Goal: Transaction & Acquisition: Purchase product/service

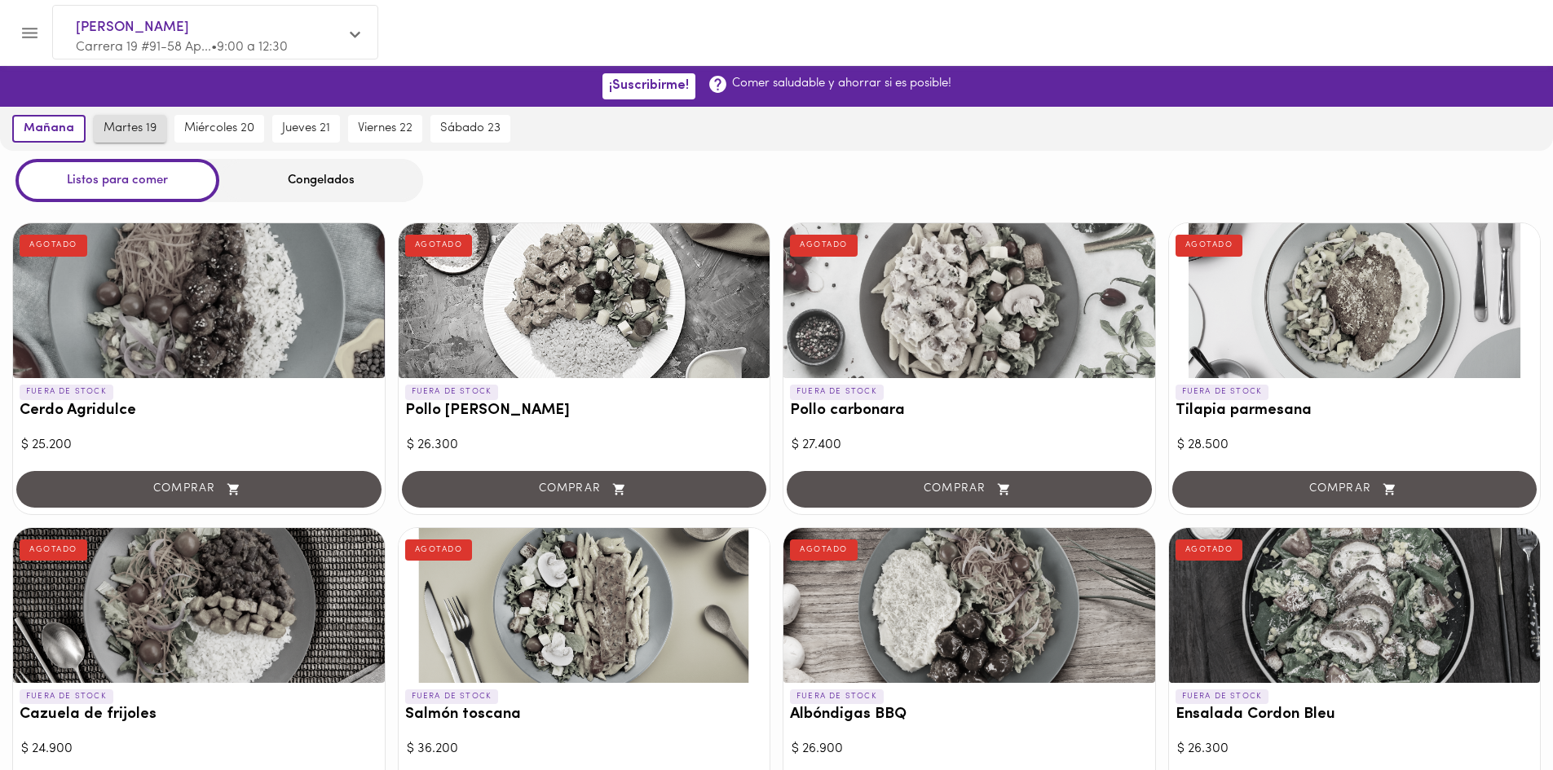
click at [129, 133] on span "martes 19" at bounding box center [130, 128] width 53 height 15
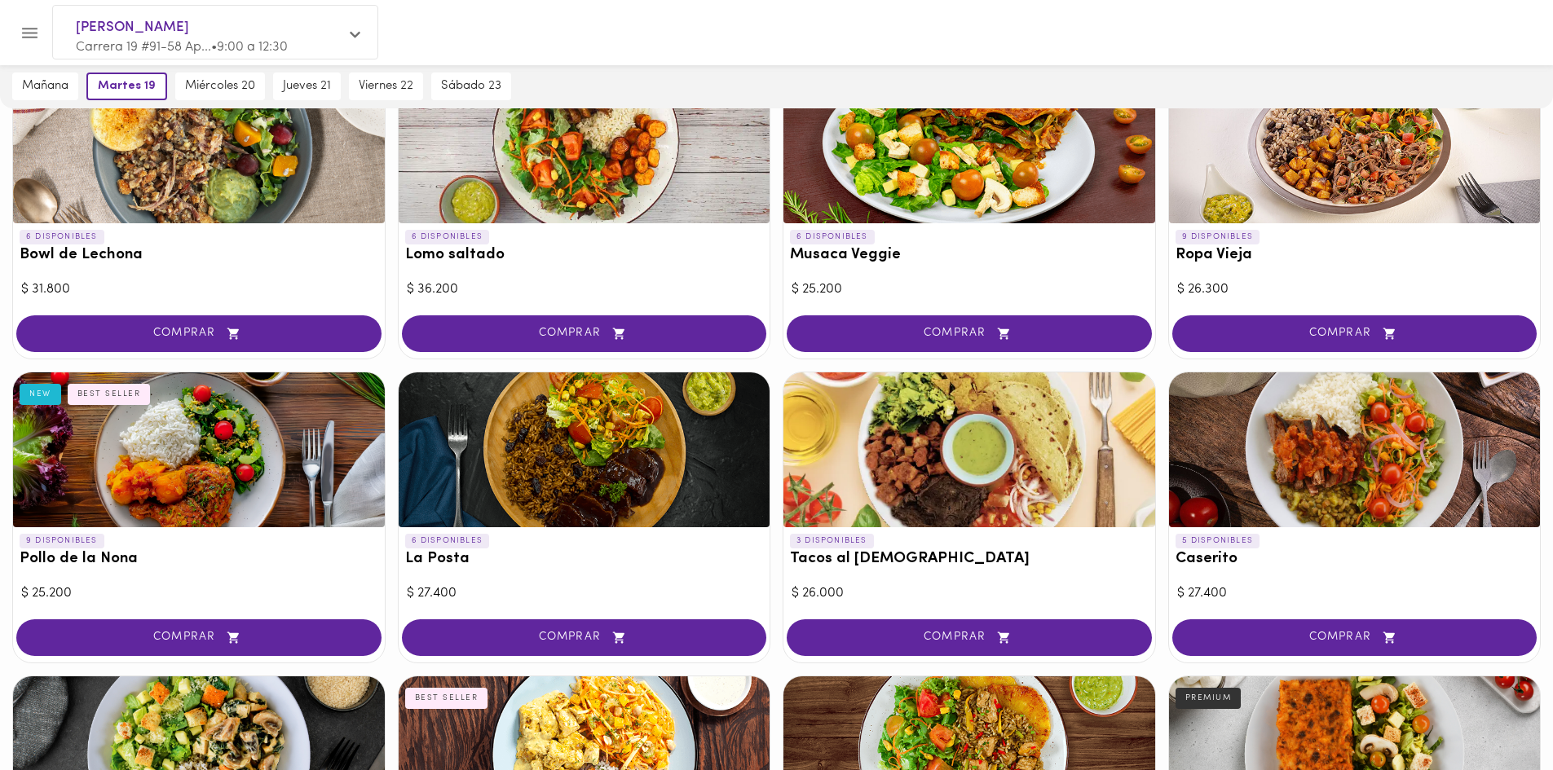
scroll to position [489, 0]
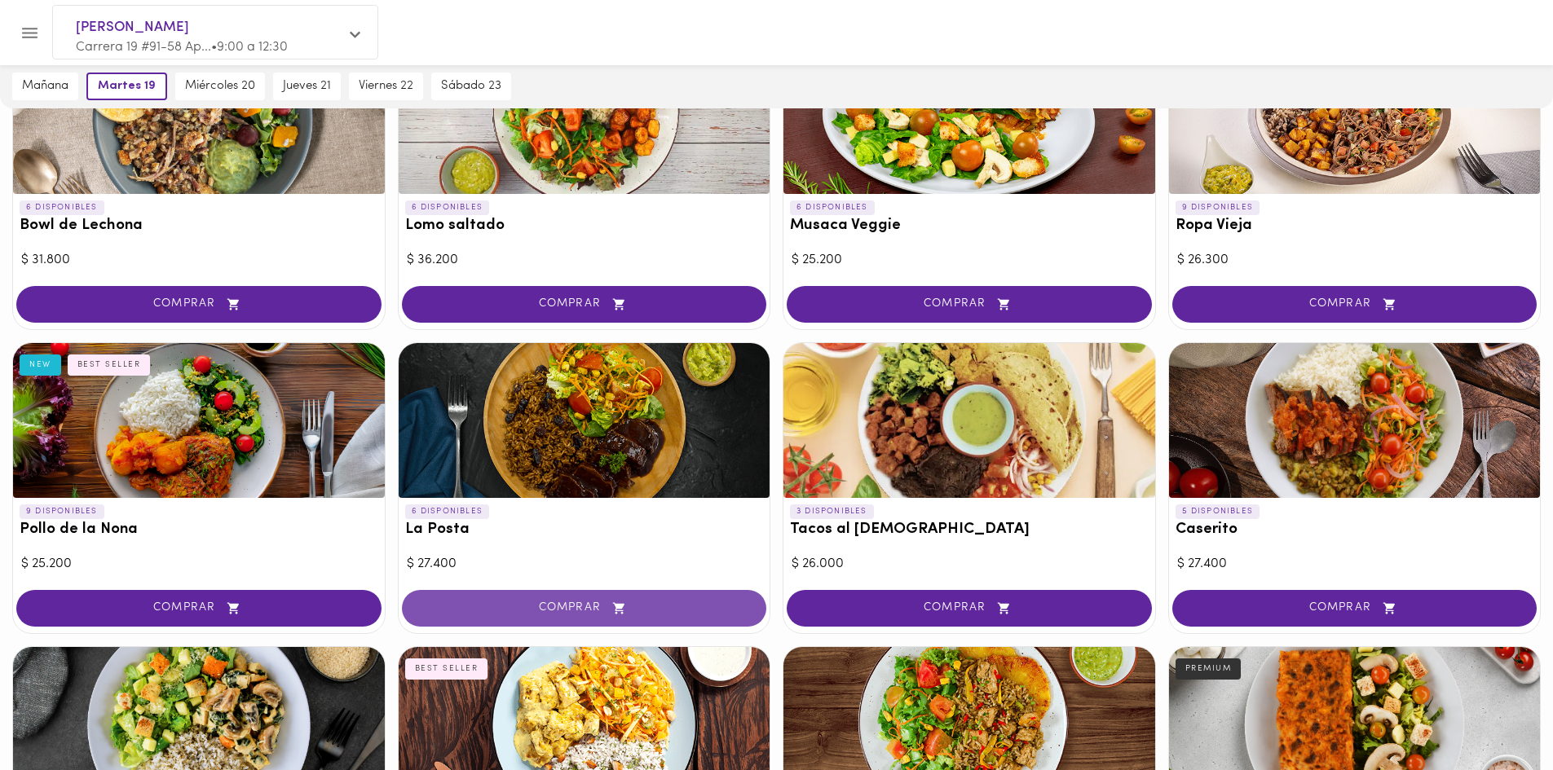
click at [528, 611] on span "COMPRAR" at bounding box center [584, 609] width 324 height 14
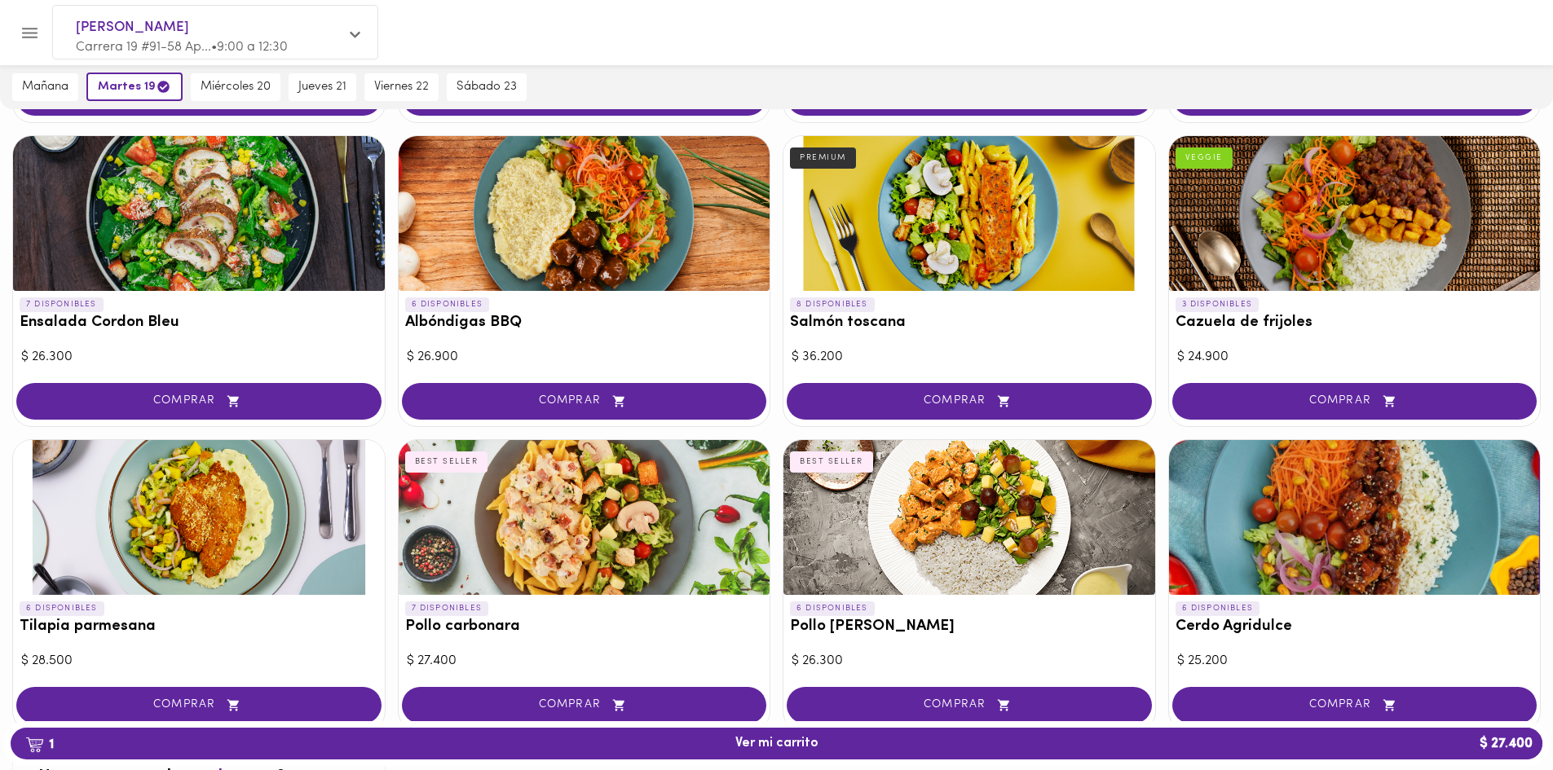
scroll to position [1387, 0]
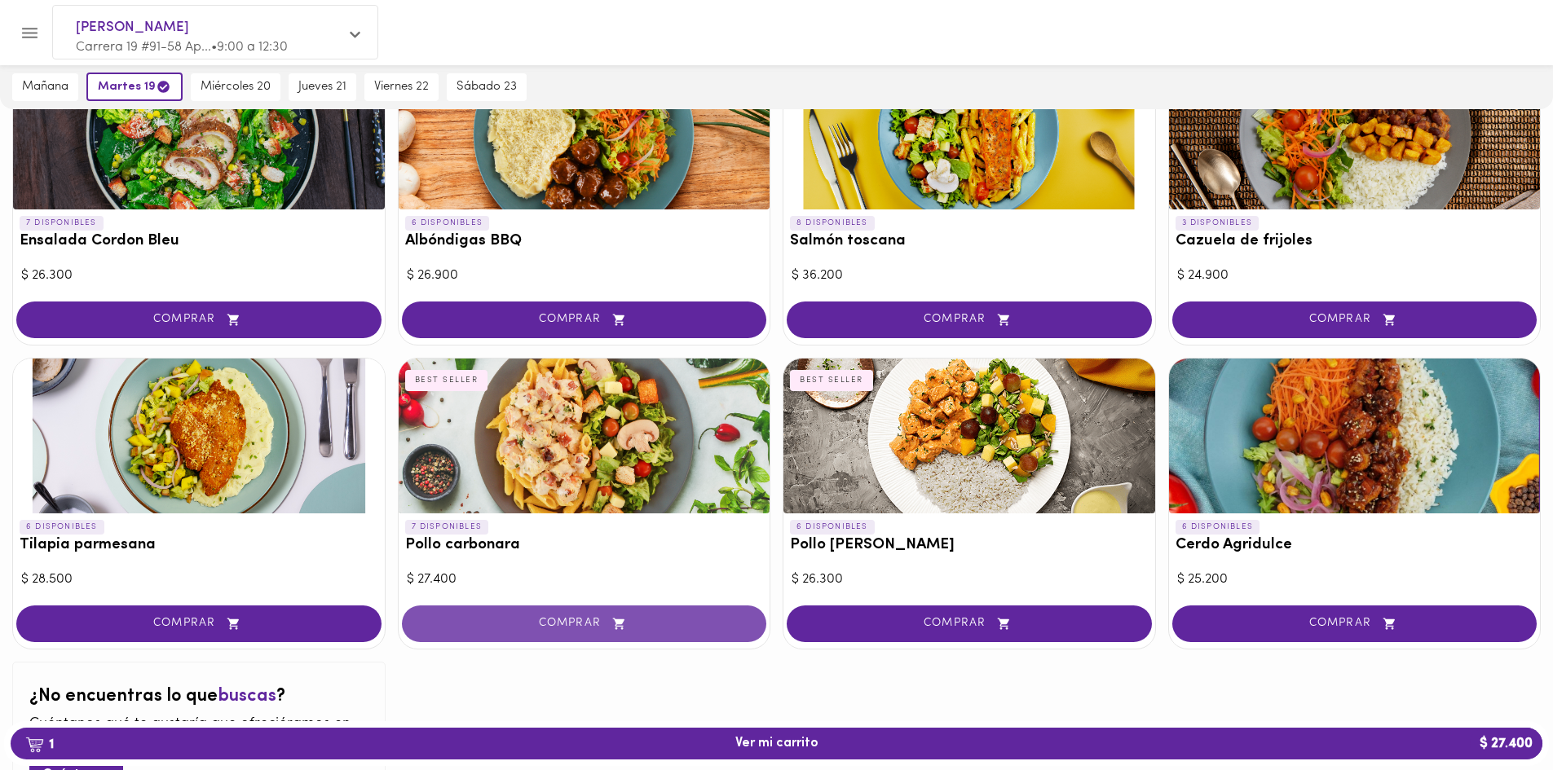
click at [528, 623] on span "COMPRAR" at bounding box center [584, 624] width 324 height 14
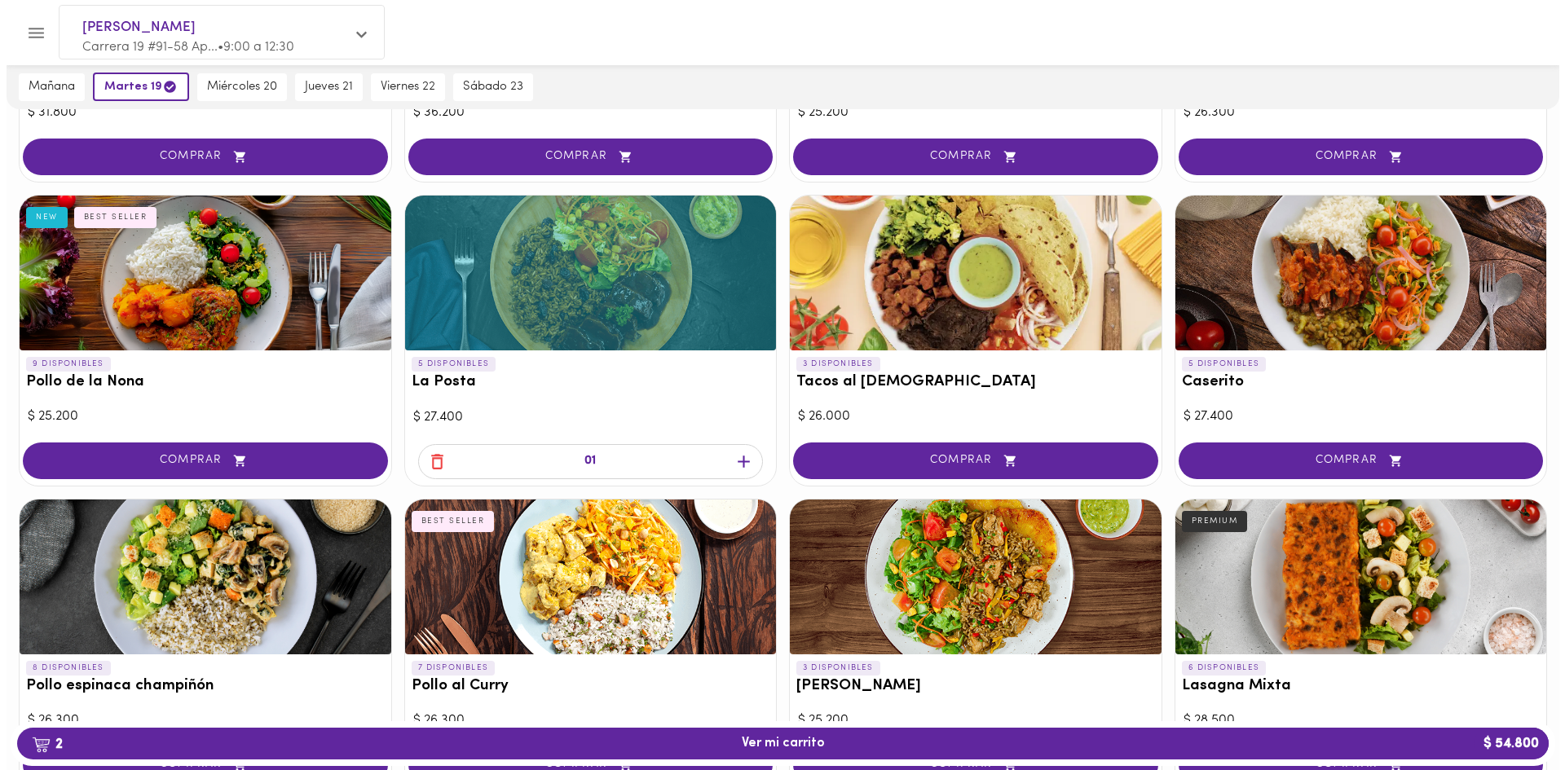
scroll to position [571, 0]
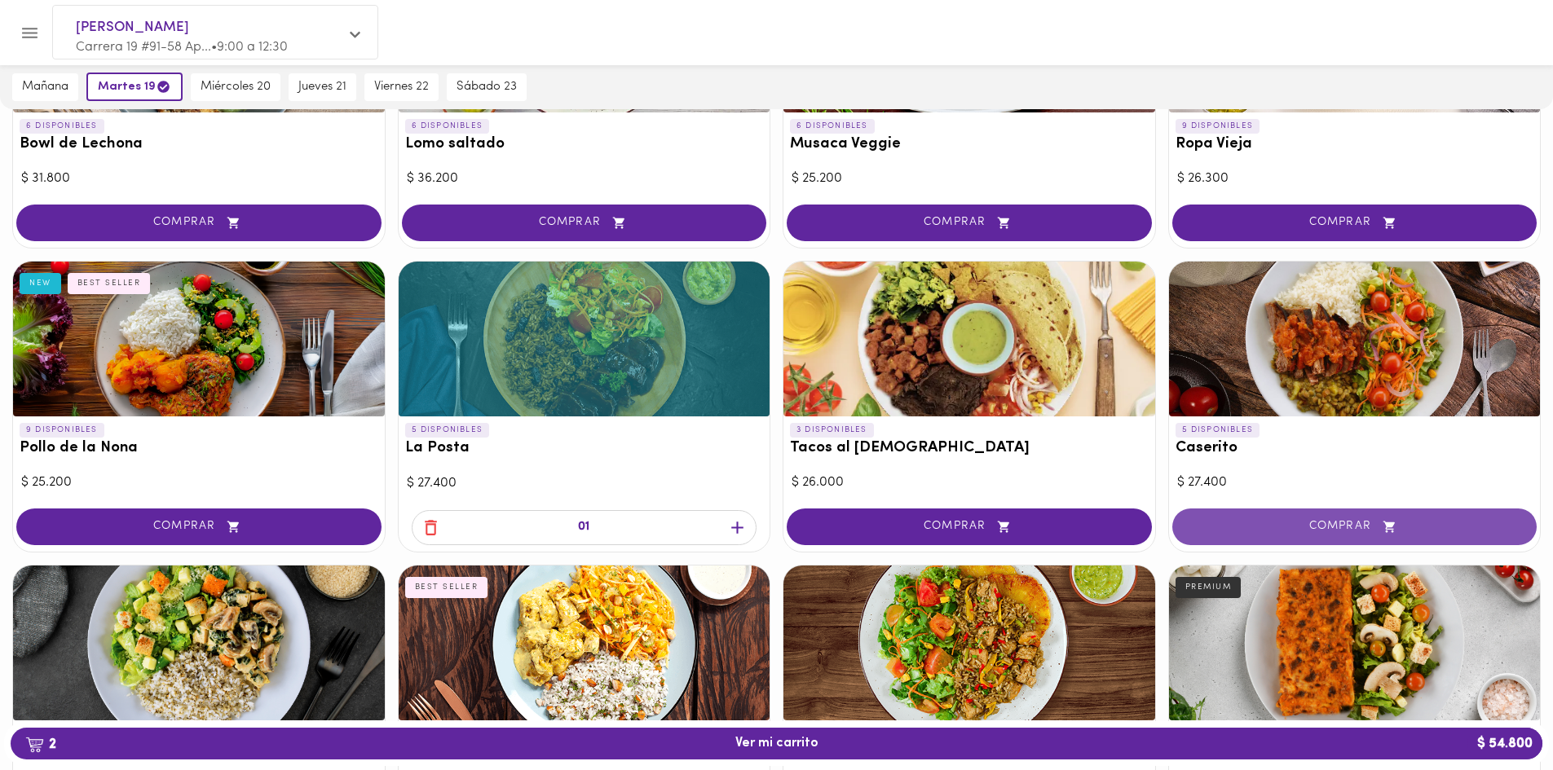
click at [1334, 524] on span "COMPRAR" at bounding box center [1355, 527] width 324 height 14
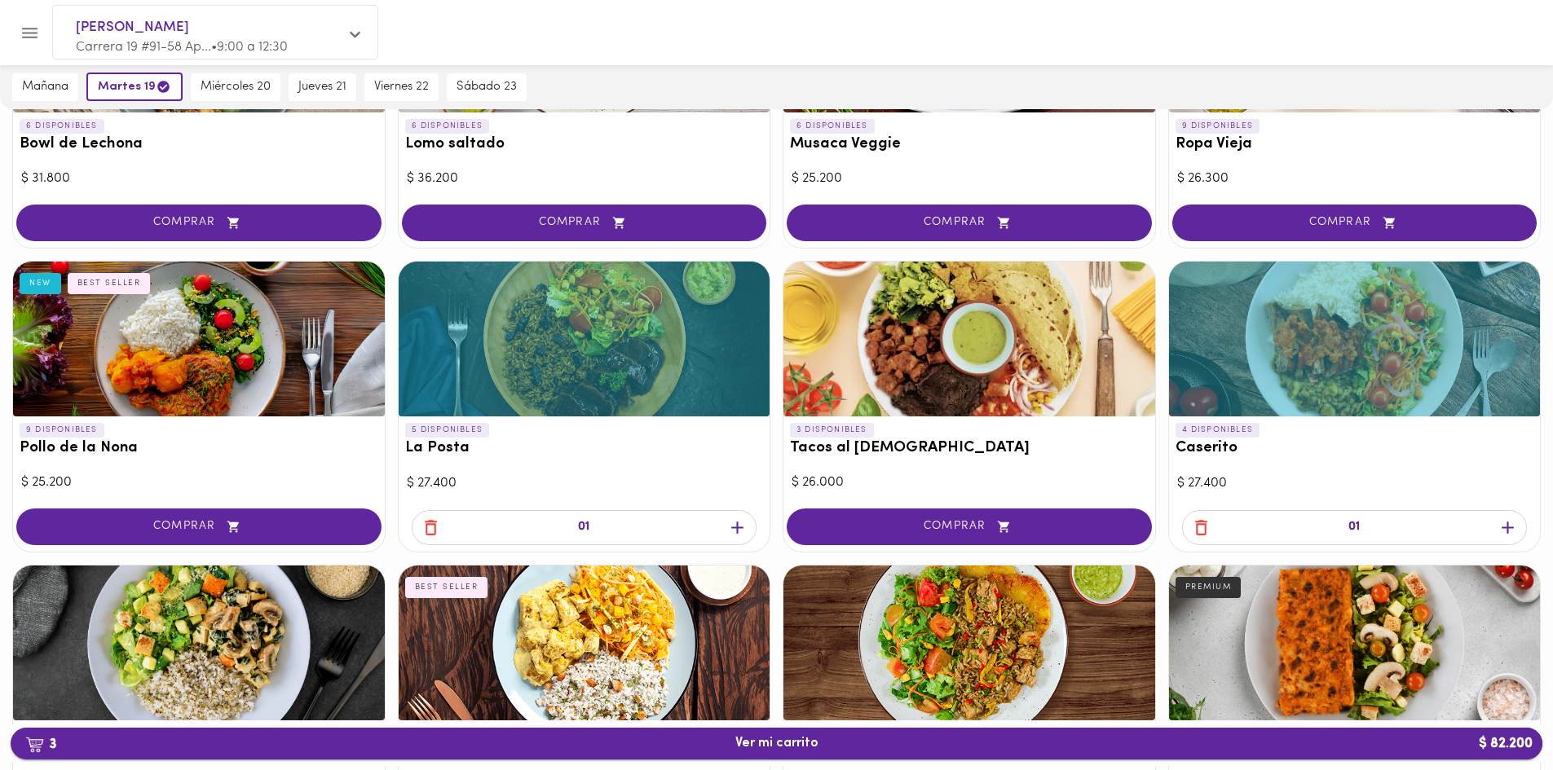
click at [789, 739] on span "3 Ver mi carrito $ 82.200" at bounding box center [776, 743] width 83 height 15
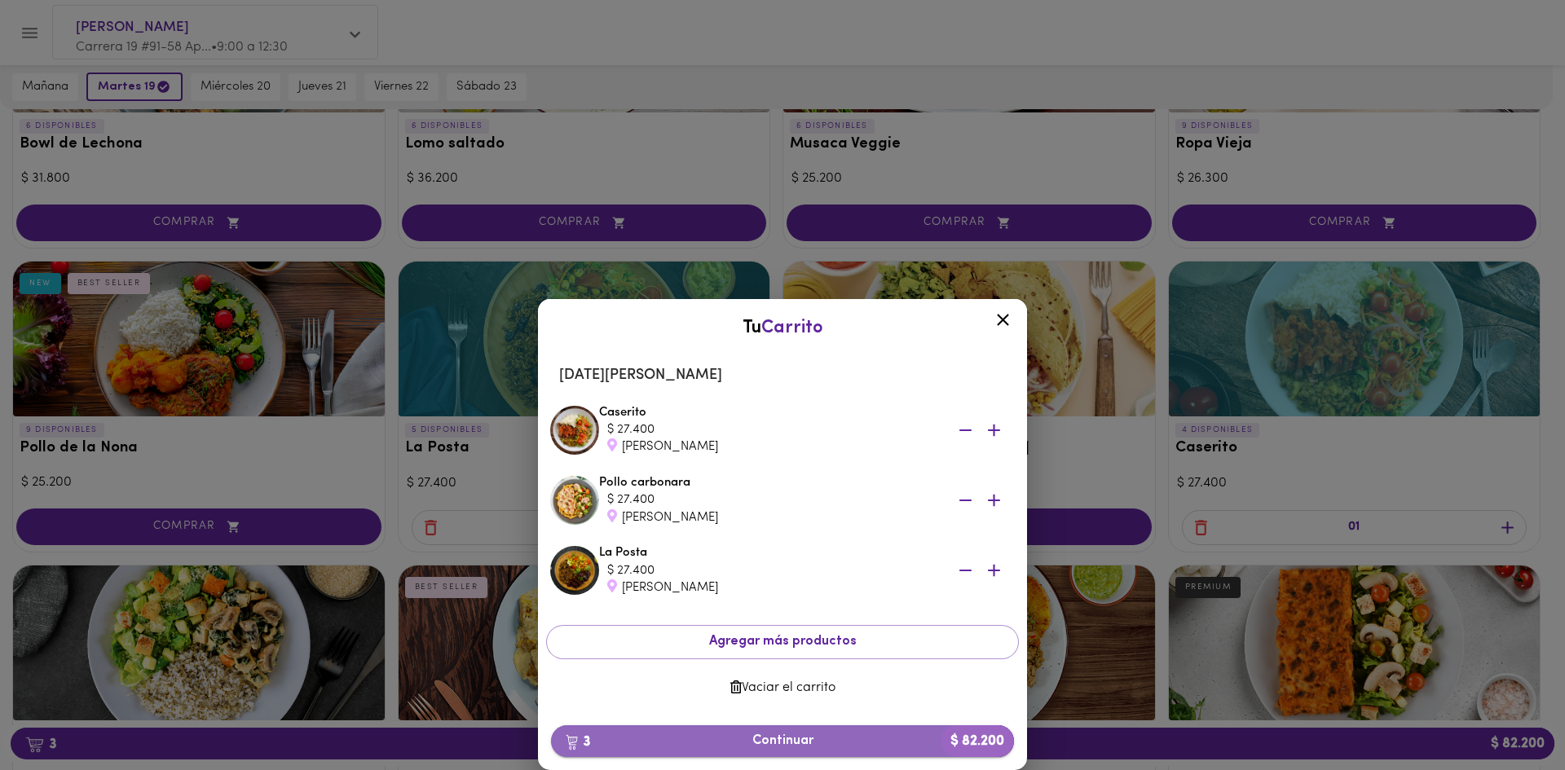
click at [858, 747] on span "3 Continuar $ 82.200" at bounding box center [782, 741] width 437 height 15
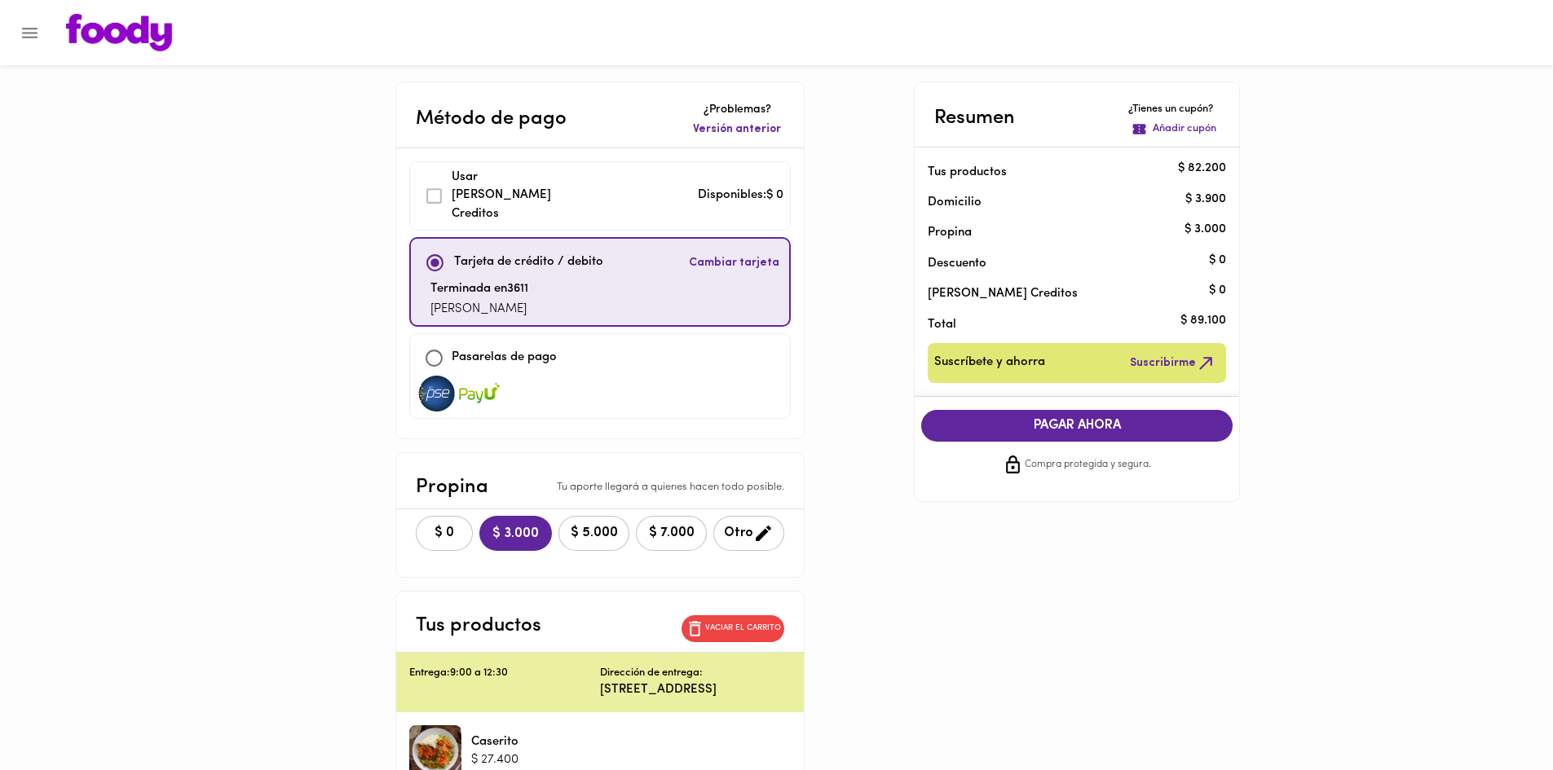
click at [427, 341] on input "checkbox" at bounding box center [434, 358] width 35 height 35
checkbox input "true"
checkbox input "false"
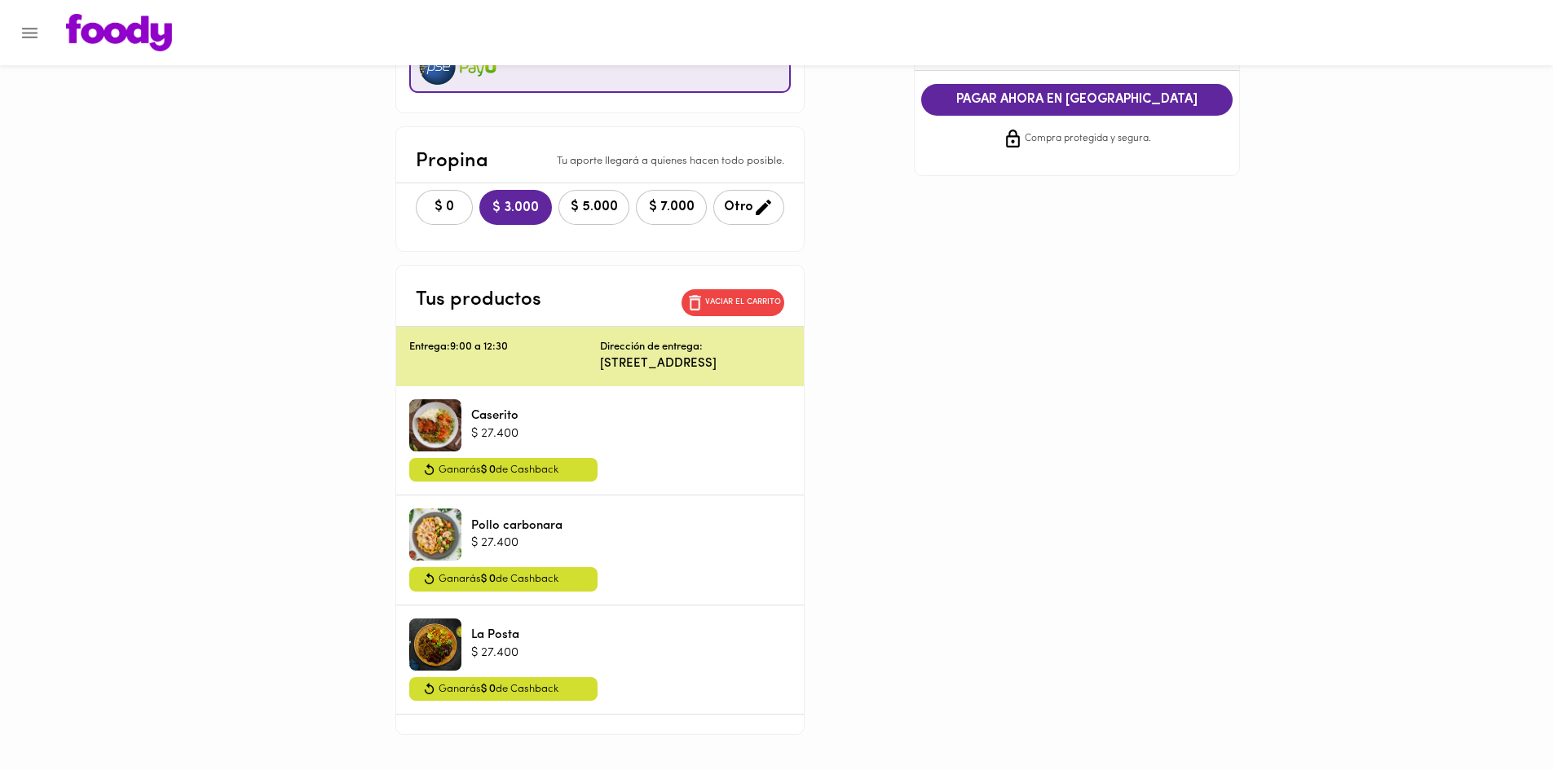
scroll to position [245, 0]
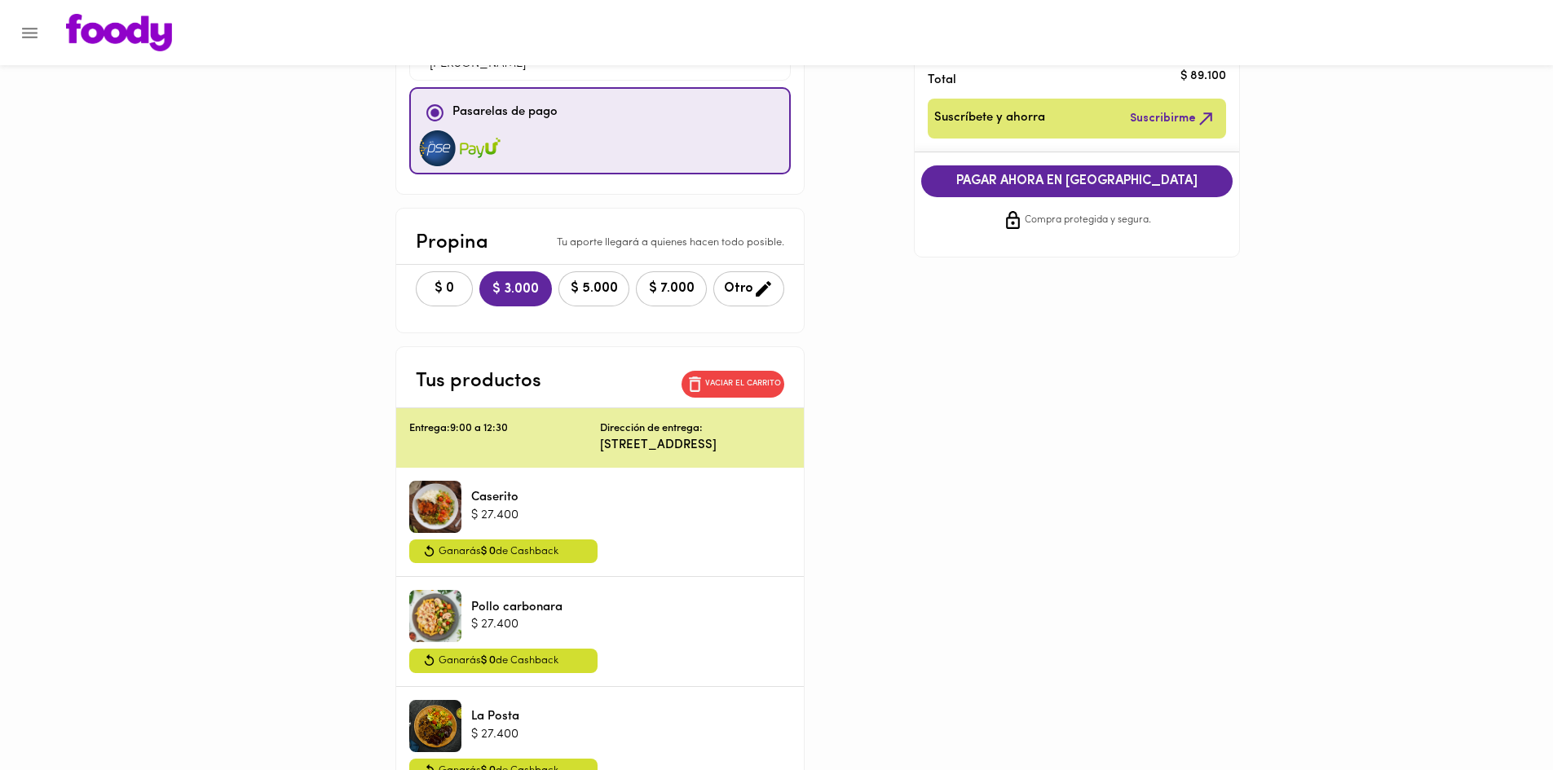
click at [1097, 183] on span "PAGAR AHORA EN [GEOGRAPHIC_DATA]" at bounding box center [1076, 181] width 279 height 15
